Goal: Answer question/provide support: Answer question/provide support

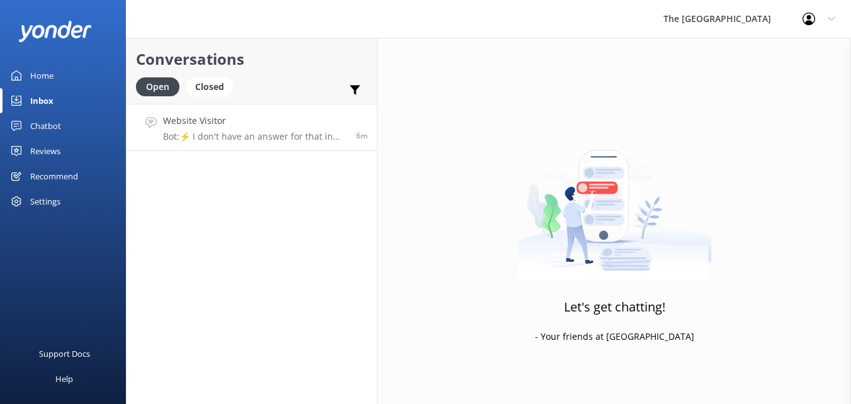
click at [256, 134] on p "Bot: ⚡ I don't have an answer for that in my knowledge base. Please try and rep…" at bounding box center [255, 136] width 184 height 11
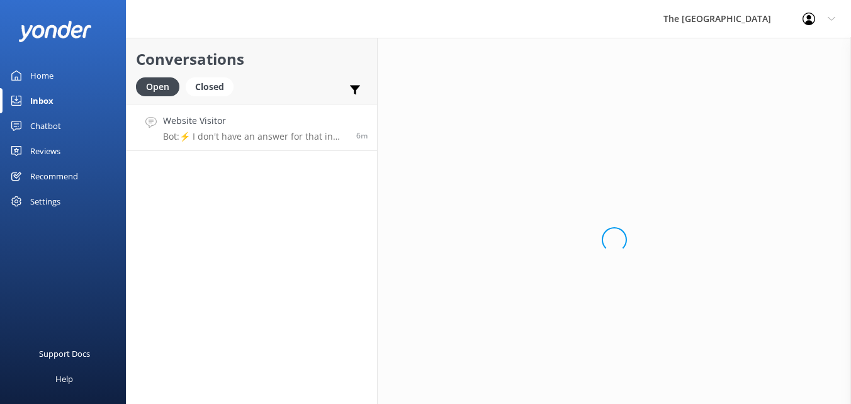
click at [256, 134] on p "Bot: ⚡ I don't have an answer for that in my knowledge base. Please try and rep…" at bounding box center [255, 136] width 184 height 11
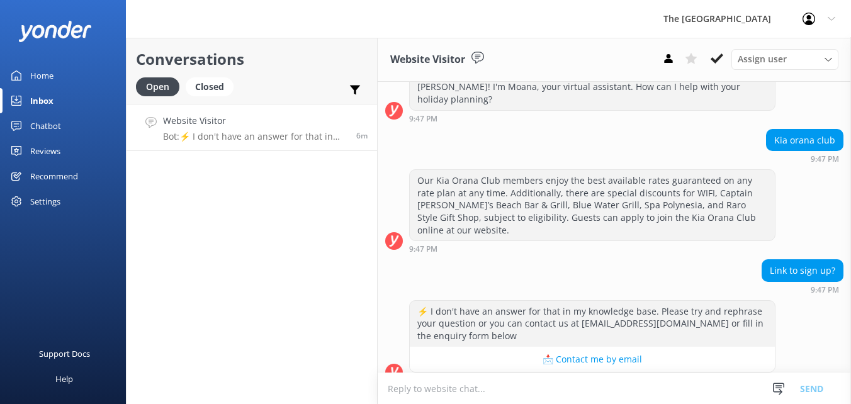
scroll to position [45, 0]
